Goal: Transaction & Acquisition: Purchase product/service

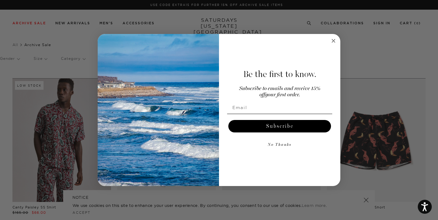
click at [331, 41] on circle "Close dialog" at bounding box center [333, 40] width 7 height 7
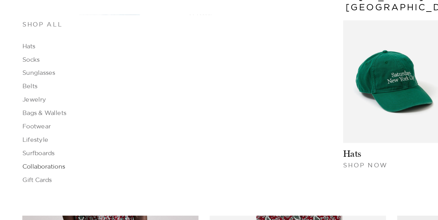
click at [24, 121] on link "Collaborations" at bounding box center [24, 120] width 24 height 4
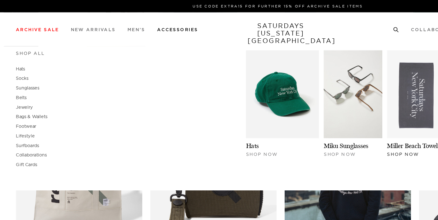
click at [314, 88] on img at bounding box center [325, 73] width 46 height 68
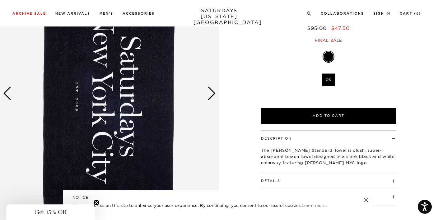
scroll to position [78, 0]
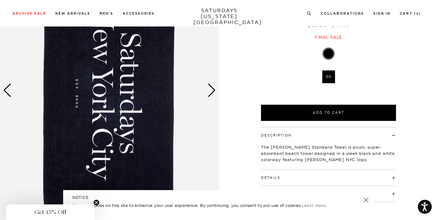
click at [211, 91] on div "Next slide" at bounding box center [211, 90] width 8 height 14
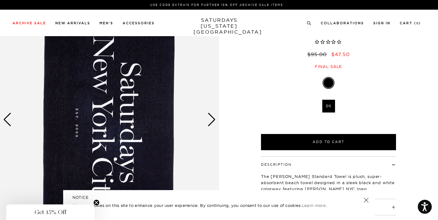
scroll to position [0, 0]
